Goal: Navigation & Orientation: Find specific page/section

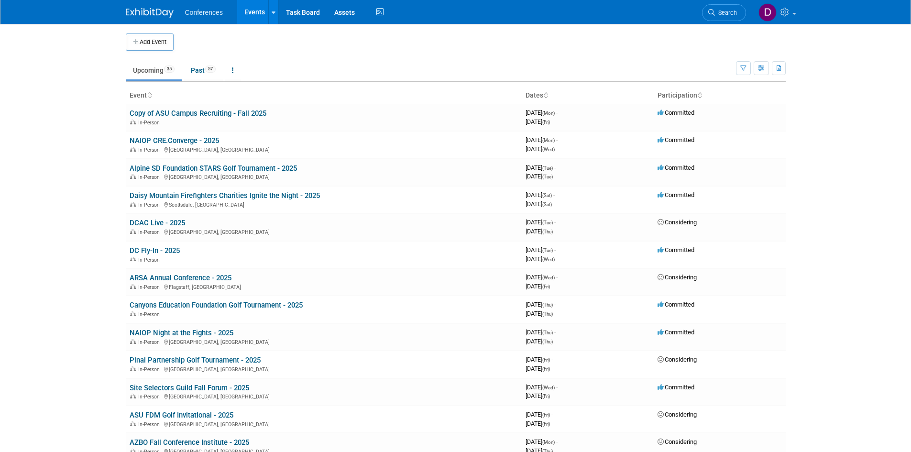
click at [99, 155] on body "Conferences Events Add Event Bulk Upload Events Shareable Event Boards Recently…" at bounding box center [455, 226] width 911 height 452
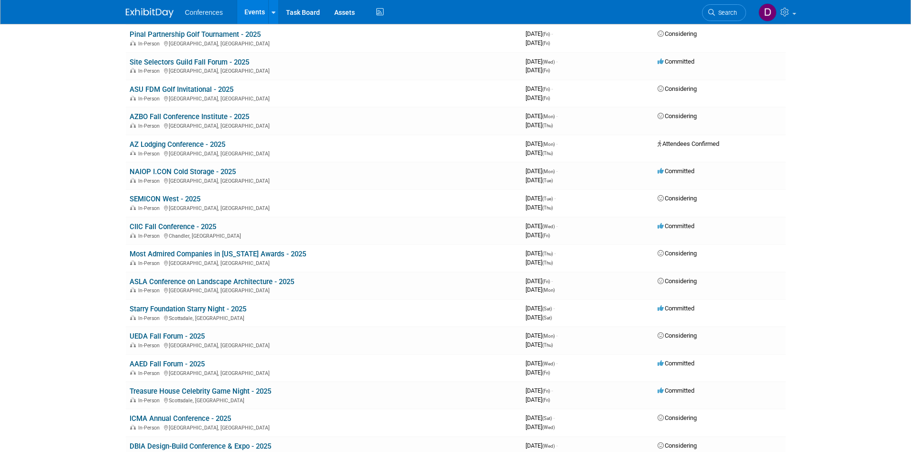
scroll to position [478, 0]
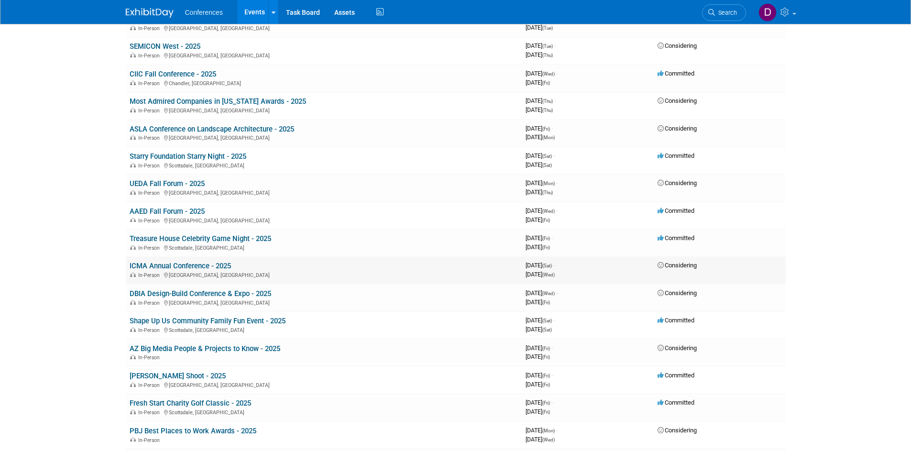
click at [213, 265] on link "ICMA Annual Conference - 2025" at bounding box center [180, 266] width 101 height 9
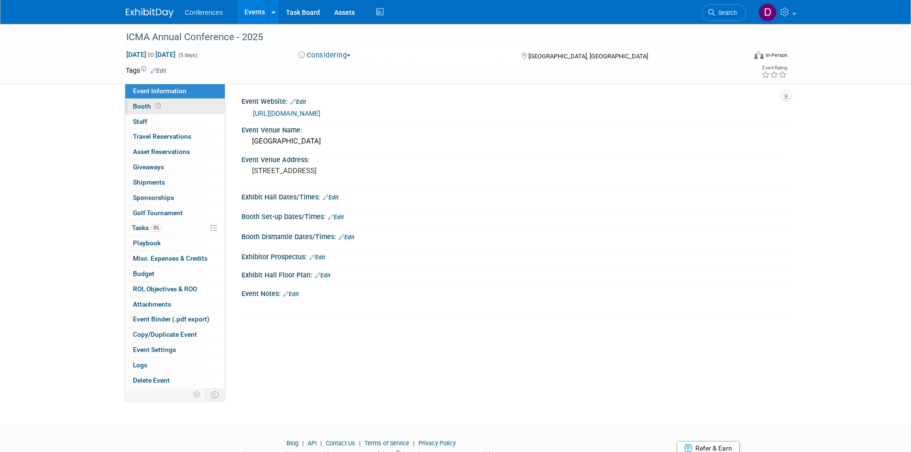
click at [139, 105] on span "Booth" at bounding box center [148, 106] width 30 height 8
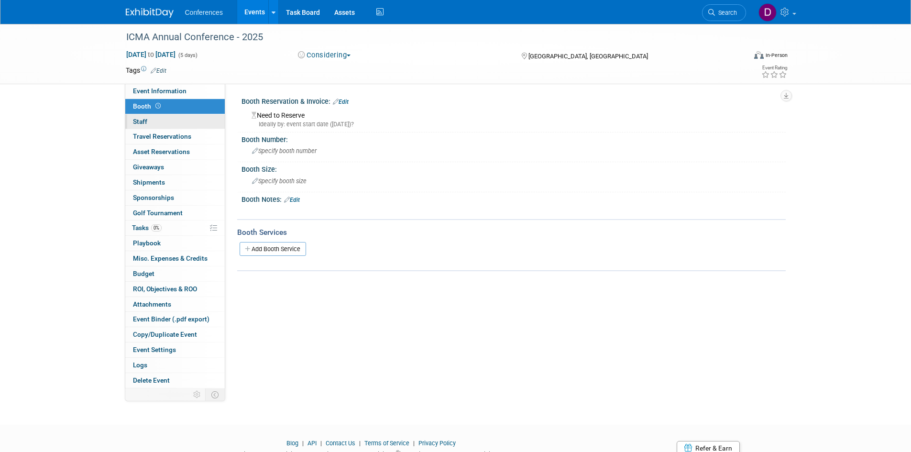
click at [145, 122] on span "Staff 0" at bounding box center [140, 122] width 14 height 8
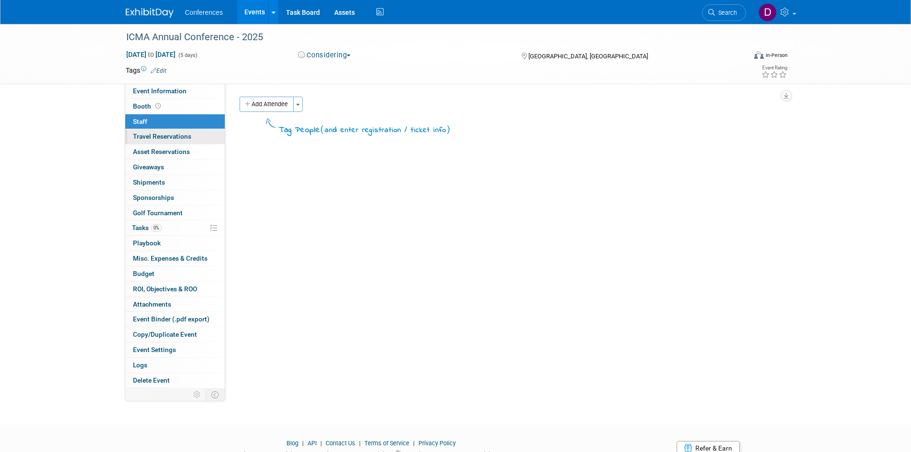
click at [147, 134] on span "Travel Reservations 0" at bounding box center [162, 136] width 58 height 8
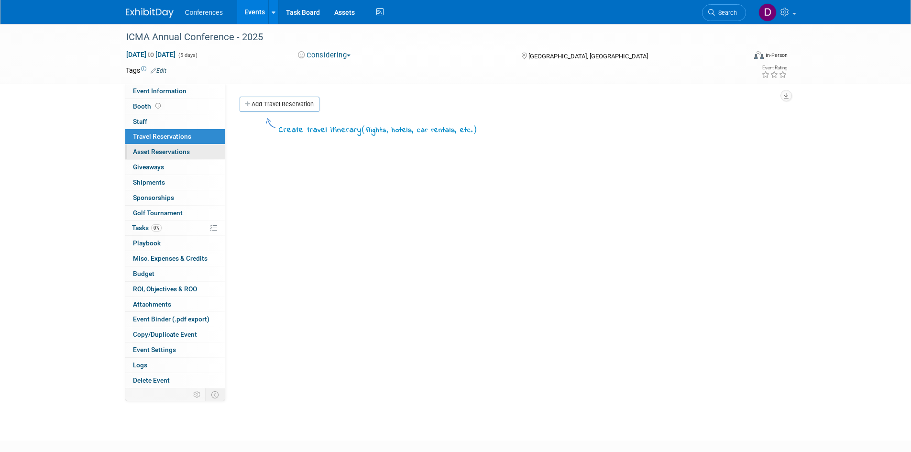
click at [150, 152] on span "Asset Reservations 0" at bounding box center [161, 152] width 57 height 8
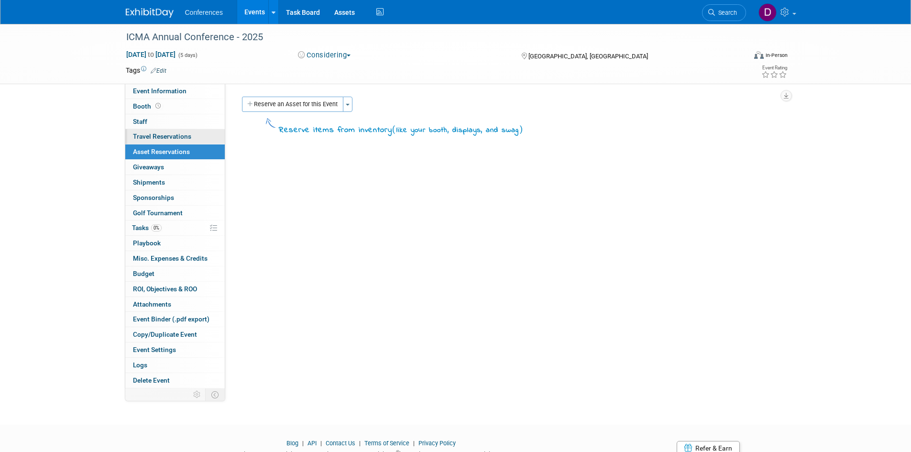
click at [145, 137] on span "Travel Reservations 0" at bounding box center [162, 136] width 58 height 8
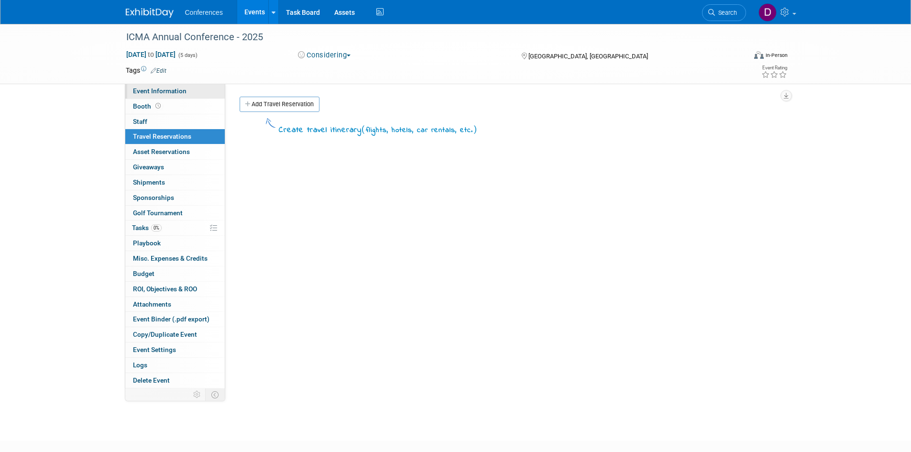
click at [168, 88] on span "Event Information" at bounding box center [160, 91] width 54 height 8
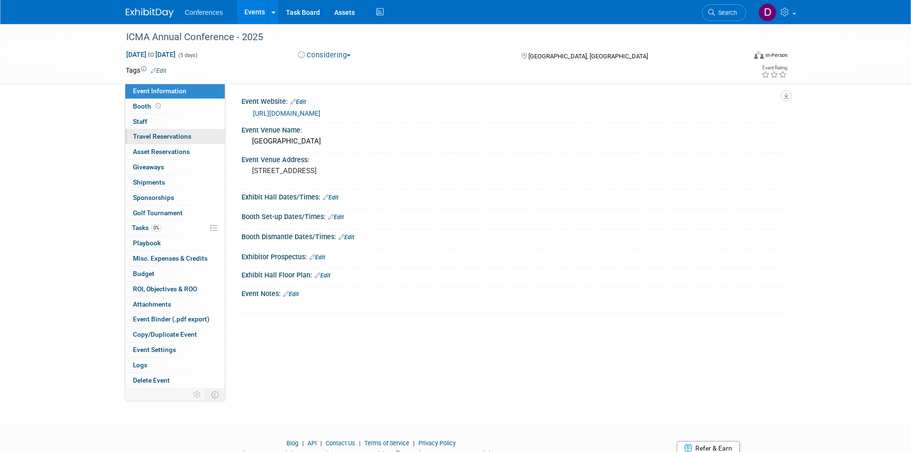
click at [154, 136] on span "Travel Reservations 0" at bounding box center [162, 136] width 58 height 8
